Goal: Information Seeking & Learning: Learn about a topic

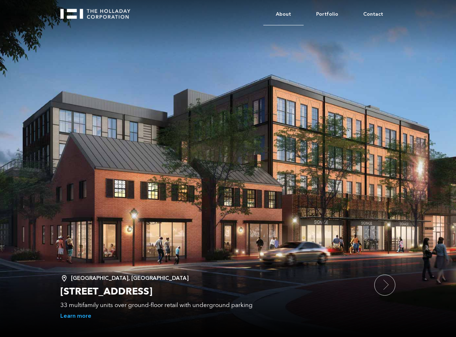
click at [294, 13] on link "About" at bounding box center [283, 15] width 40 height 22
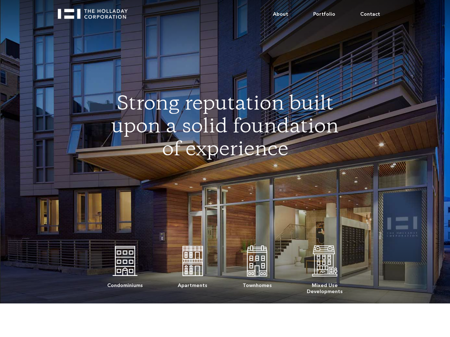
drag, startPoint x: 76, startPoint y: 250, endPoint x: 90, endPoint y: 57, distance: 193.4
drag, startPoint x: 123, startPoint y: 258, endPoint x: 128, endPoint y: 133, distance: 125.7
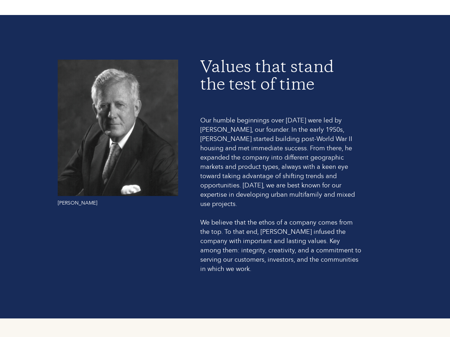
scroll to position [535, 0]
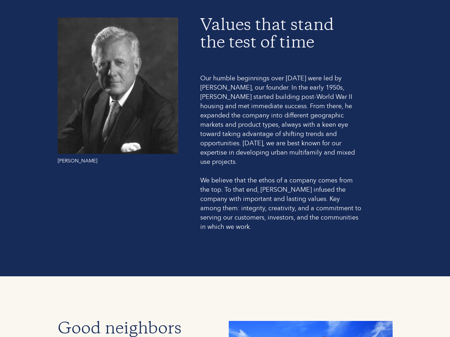
click at [239, 85] on div "Our humble beginnings over 67 years ago were led by Wallace F. Holladay, our fo…" at bounding box center [281, 153] width 162 height 158
copy div "Holladay"
